Goal: Find specific page/section: Find specific page/section

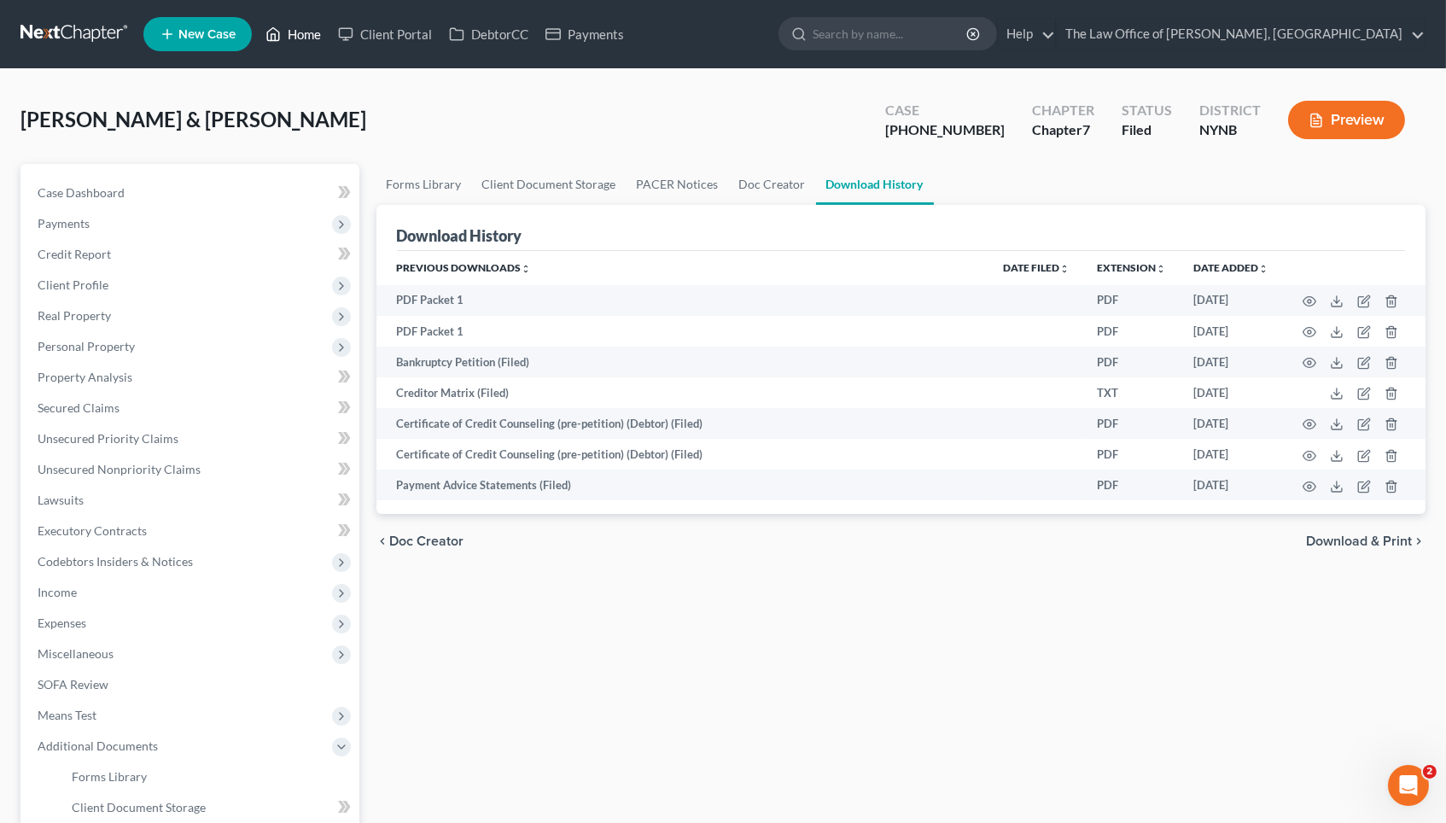
click at [300, 33] on link "Home" at bounding box center [293, 34] width 73 height 31
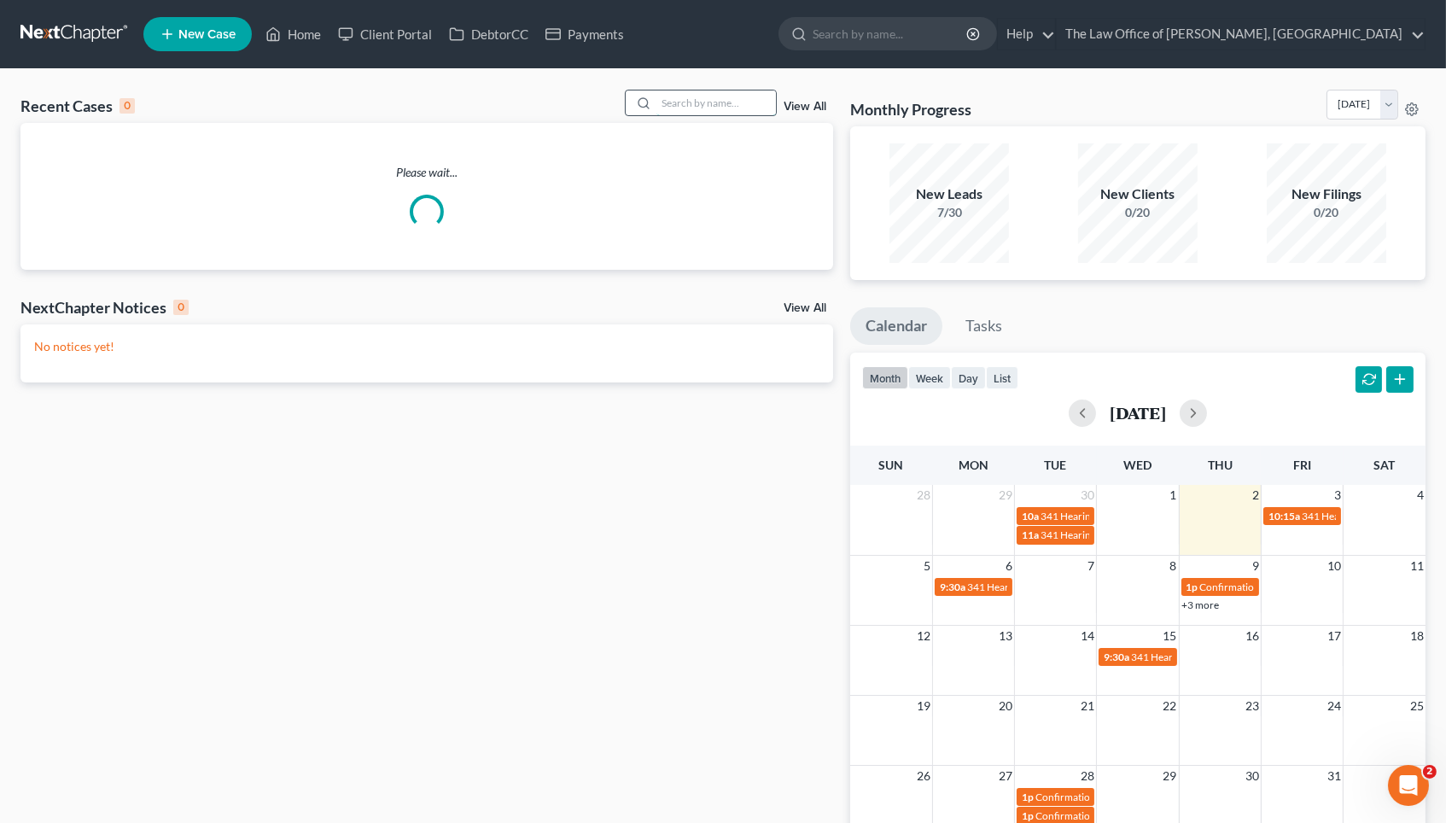
click at [686, 108] on input "search" at bounding box center [715, 102] width 119 height 25
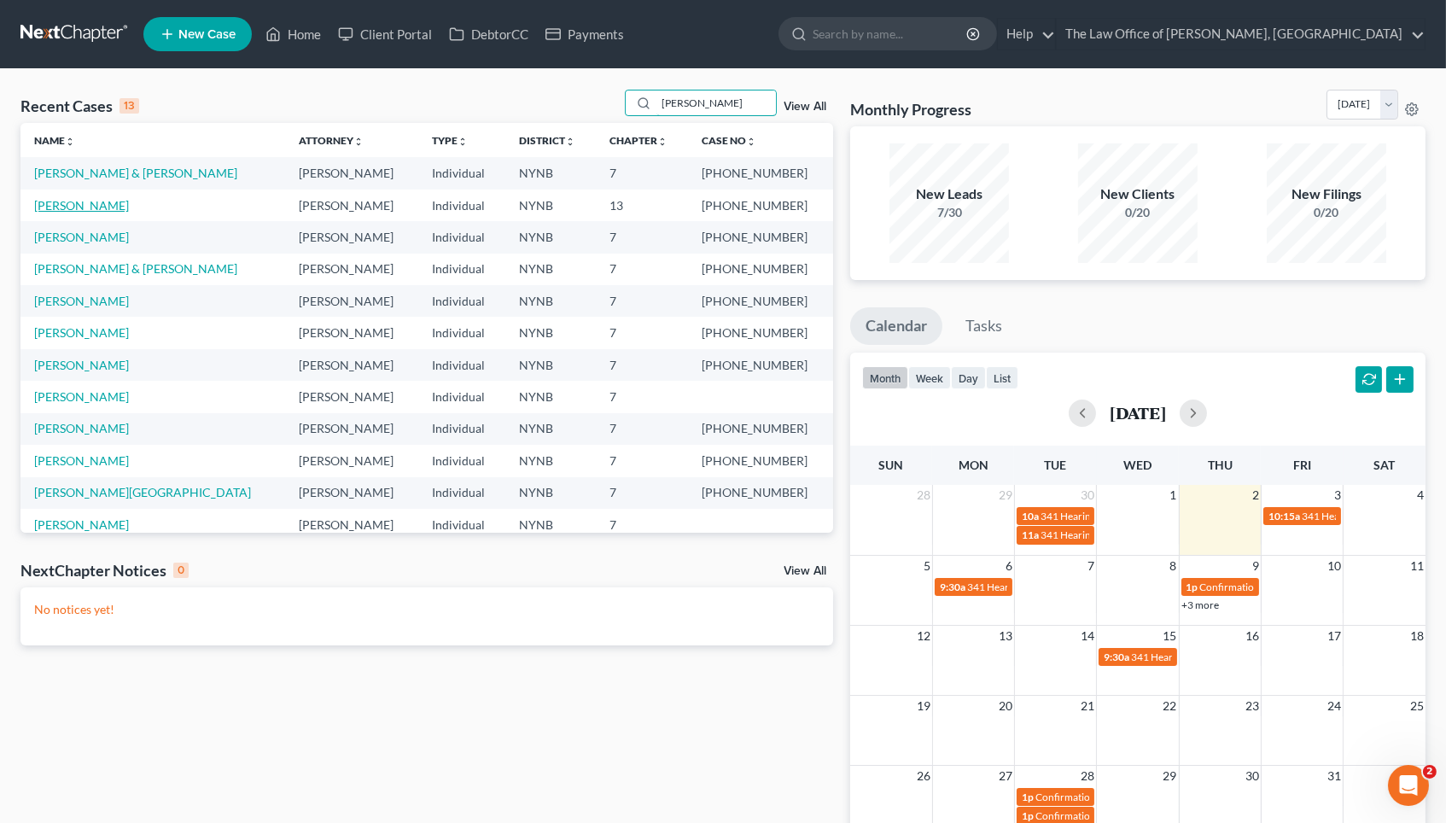
type input "[PERSON_NAME]"
click at [82, 206] on link "[PERSON_NAME]" at bounding box center [81, 205] width 95 height 15
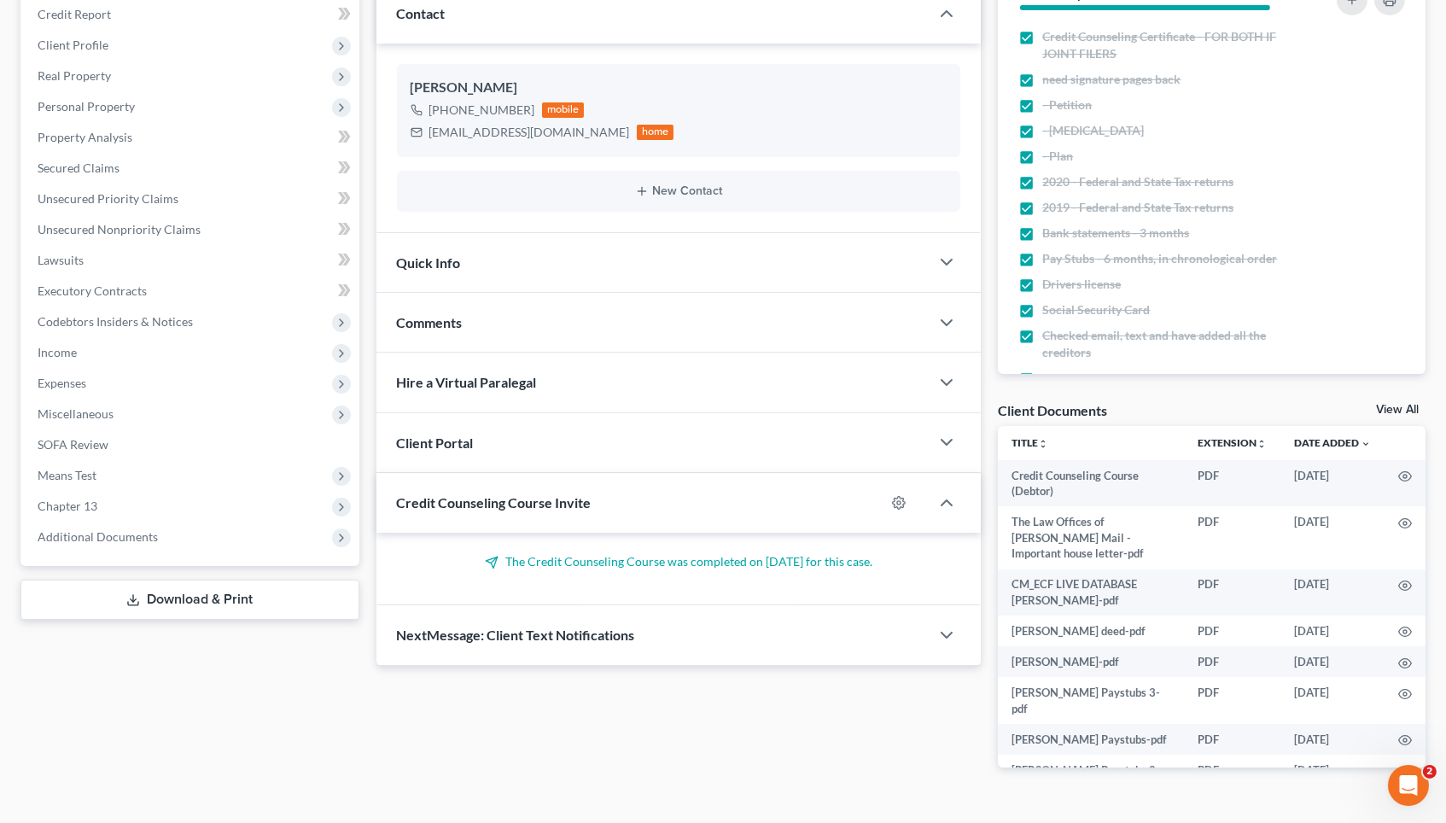
scroll to position [245, 0]
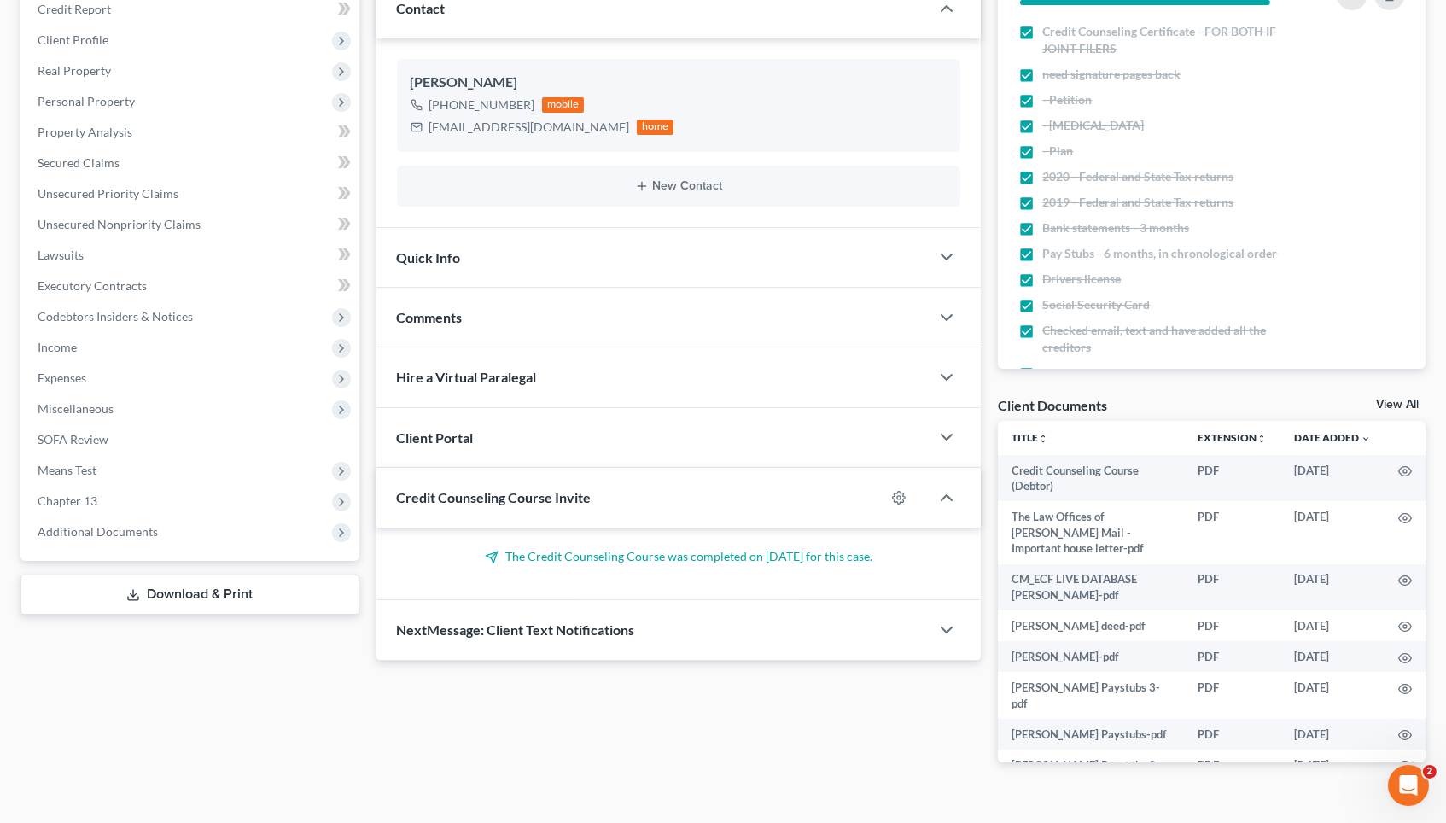
click at [502, 312] on div "Comments" at bounding box center [653, 317] width 554 height 59
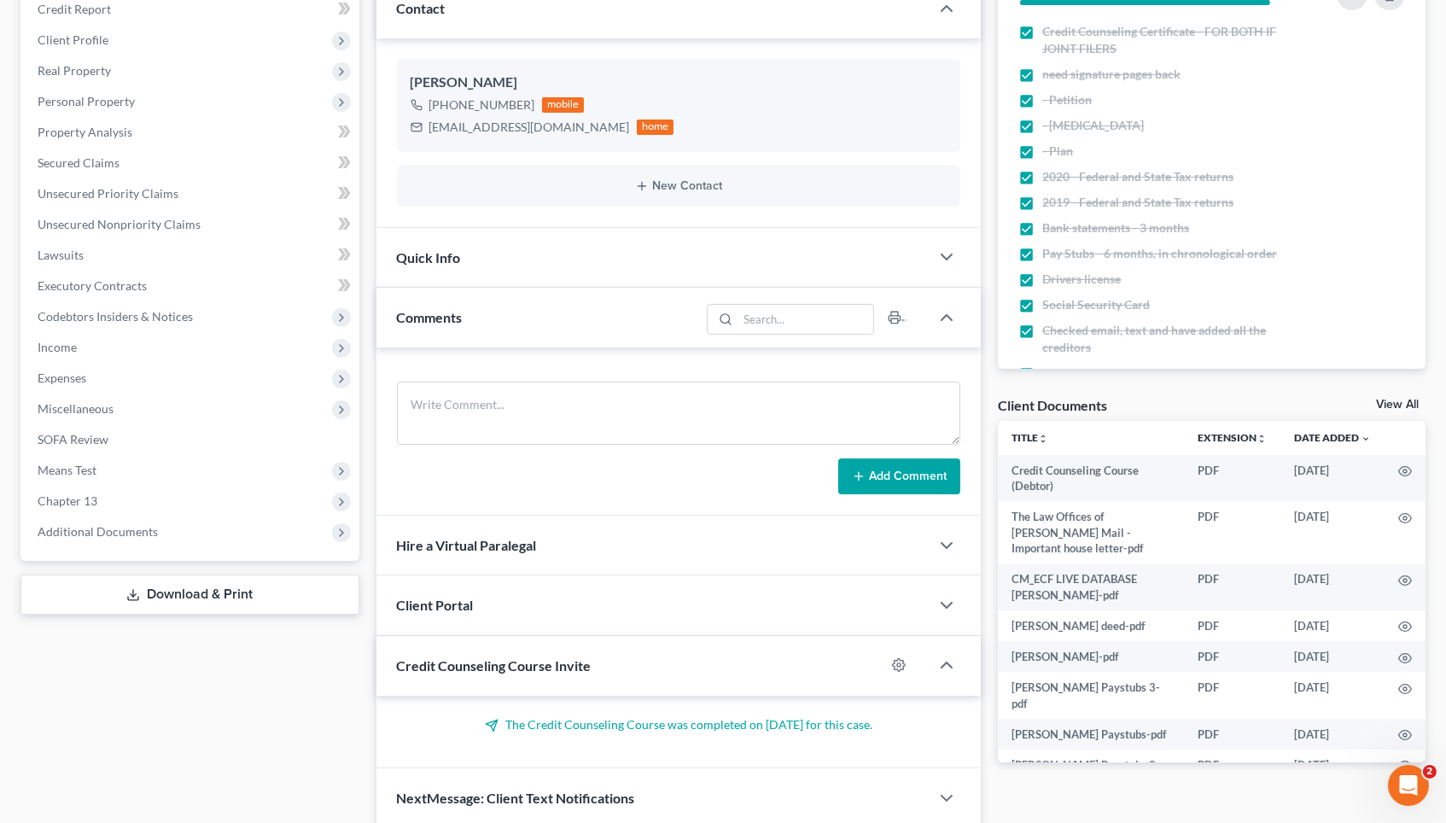
click at [507, 260] on div "Quick Info" at bounding box center [653, 257] width 554 height 59
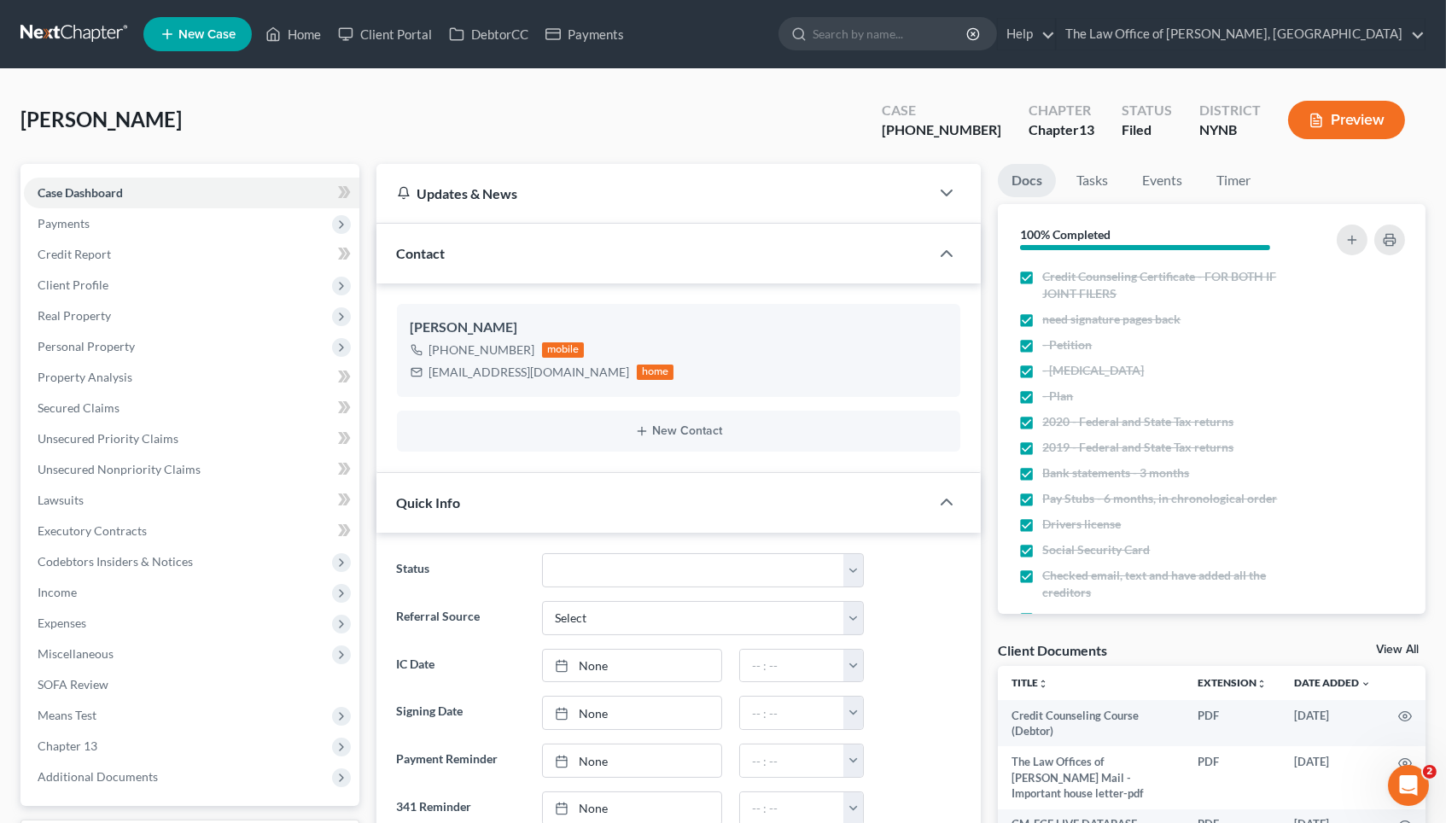
scroll to position [0, 0]
click at [67, 115] on span "[PERSON_NAME]" at bounding box center [100, 119] width 161 height 25
click at [67, 116] on span "[PERSON_NAME]" at bounding box center [100, 119] width 161 height 25
copy span "[PERSON_NAME]"
